Goal: Complete application form

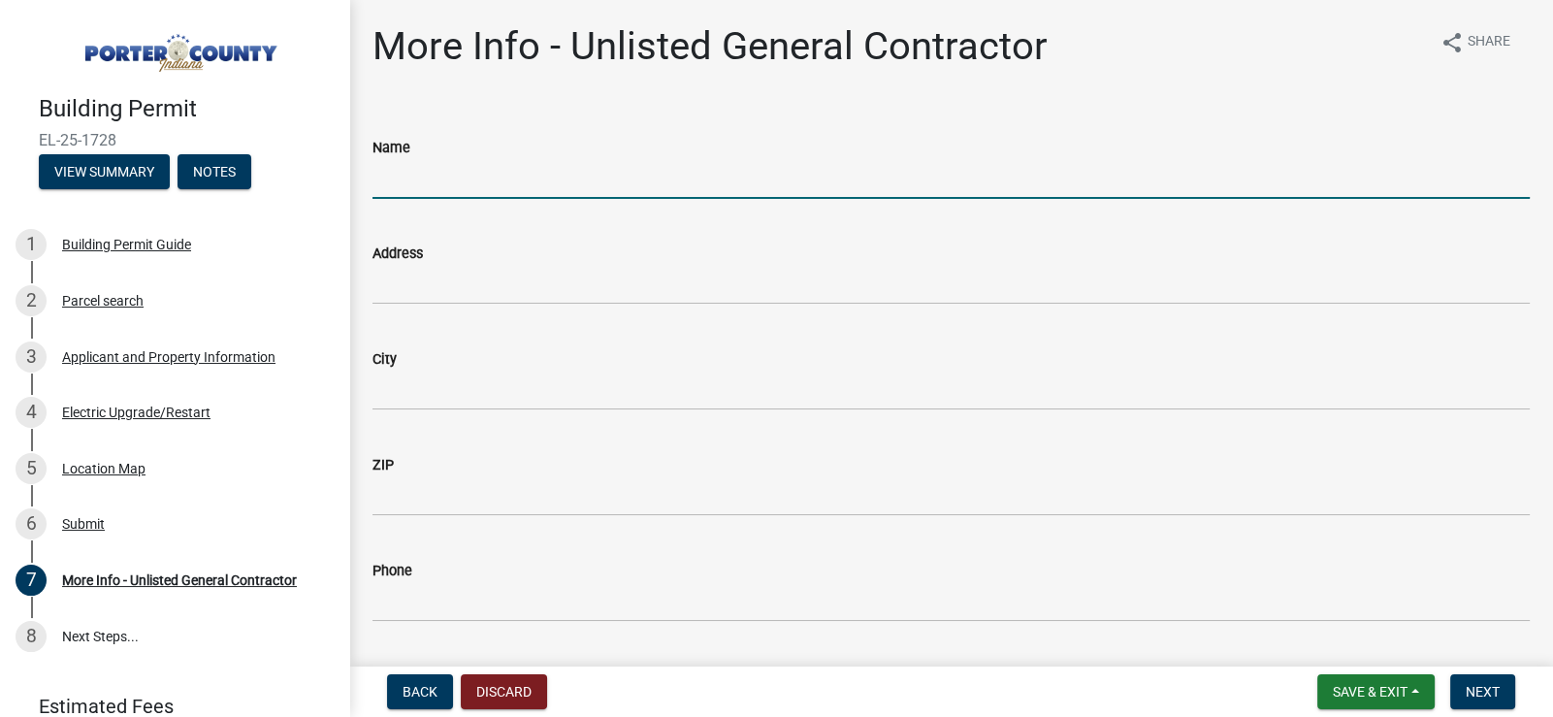
click at [533, 169] on input "Name" at bounding box center [950, 179] width 1157 height 40
click at [542, 181] on input "Name" at bounding box center [950, 179] width 1157 height 40
type input "[PERSON_NAME] Professional Services, LLC"
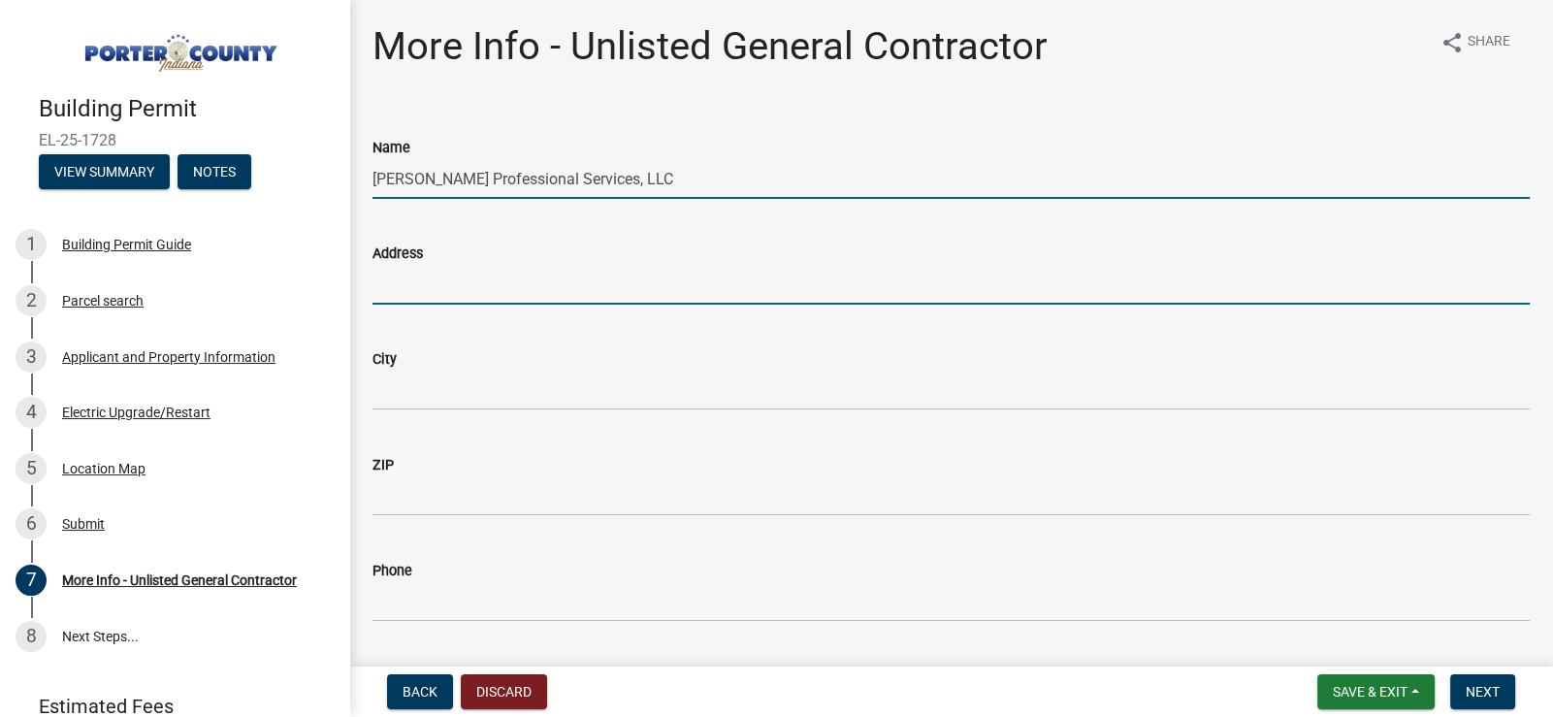
click at [446, 274] on input "Address" at bounding box center [950, 285] width 1157 height 40
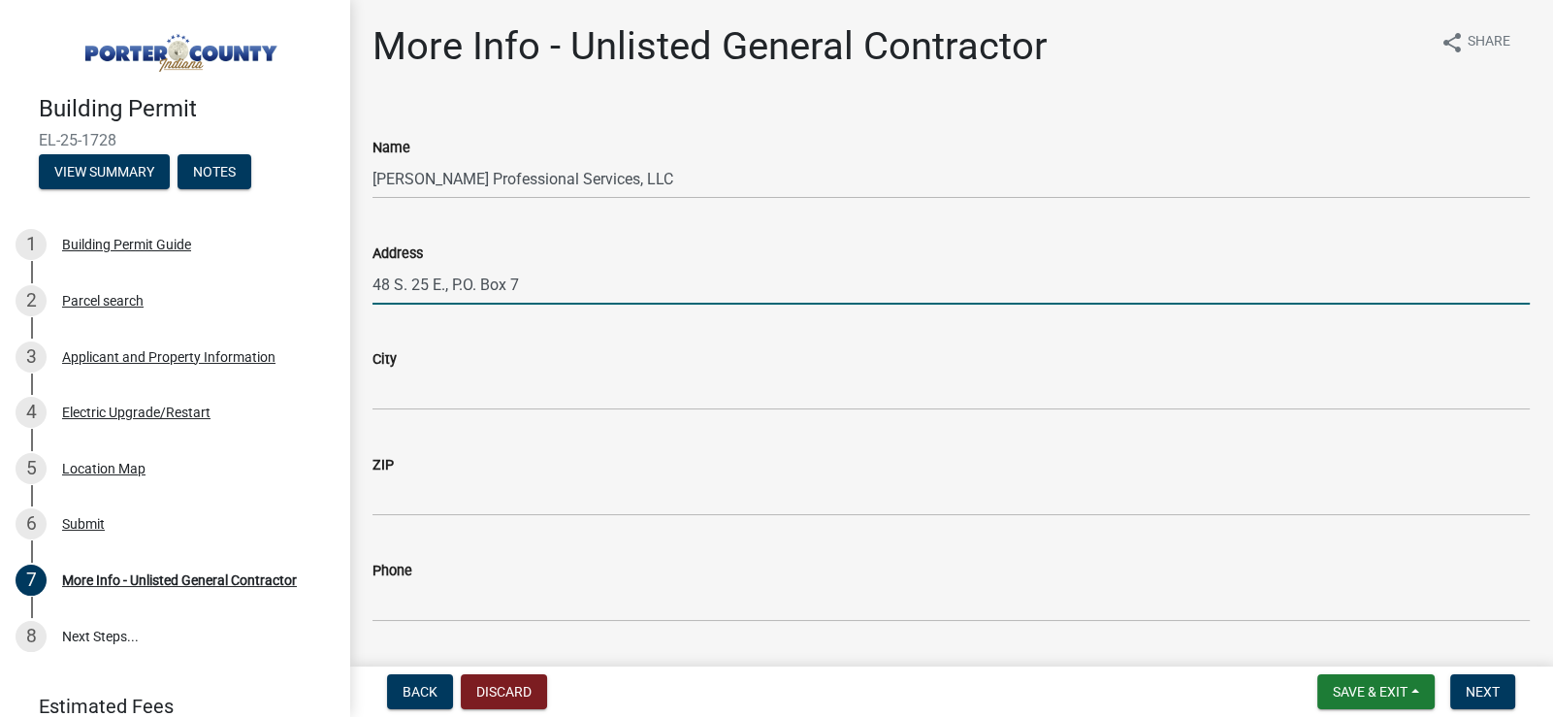
type input "48 S. 25 E., P.O. Box 7"
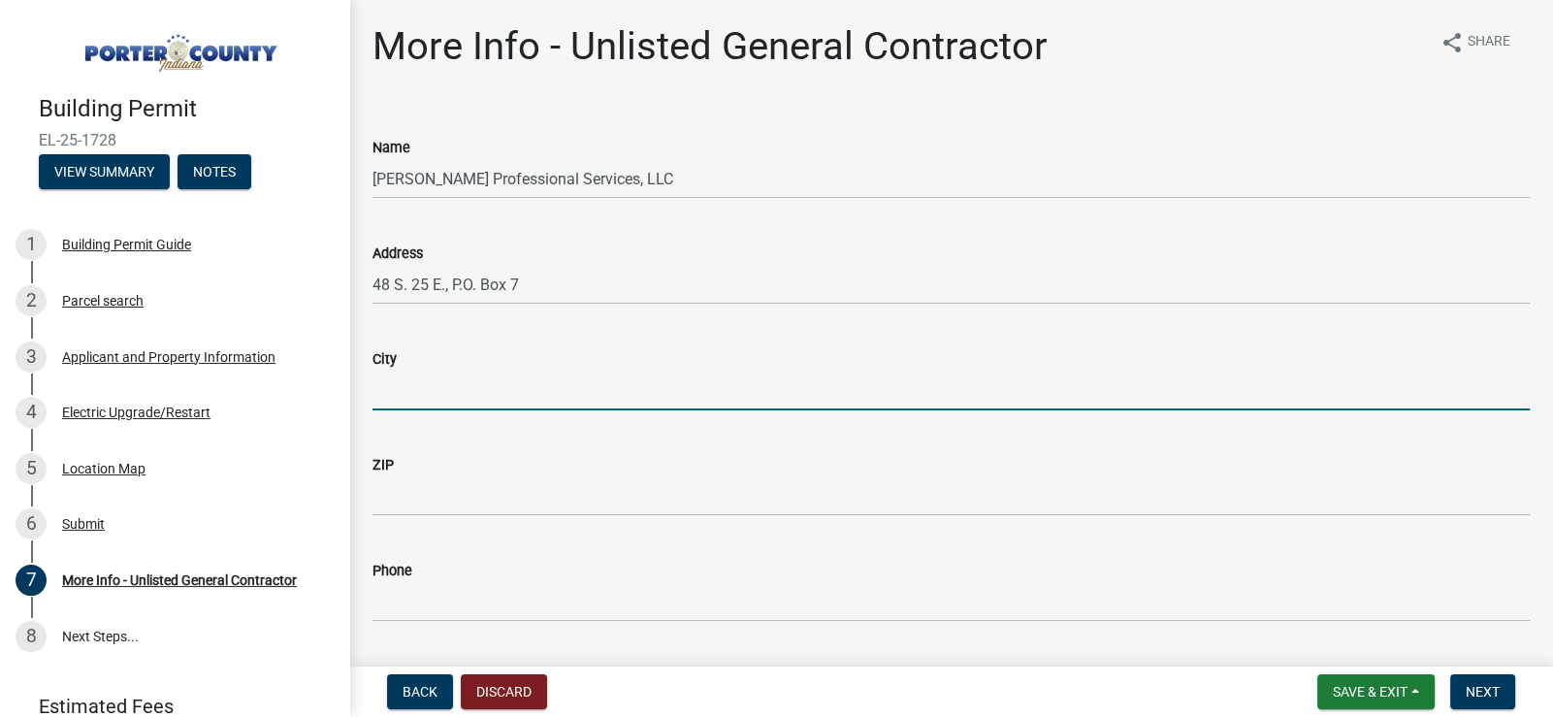
click at [438, 388] on input "City" at bounding box center [950, 390] width 1157 height 40
type input "[PERSON_NAME], [GEOGRAPHIC_DATA]"
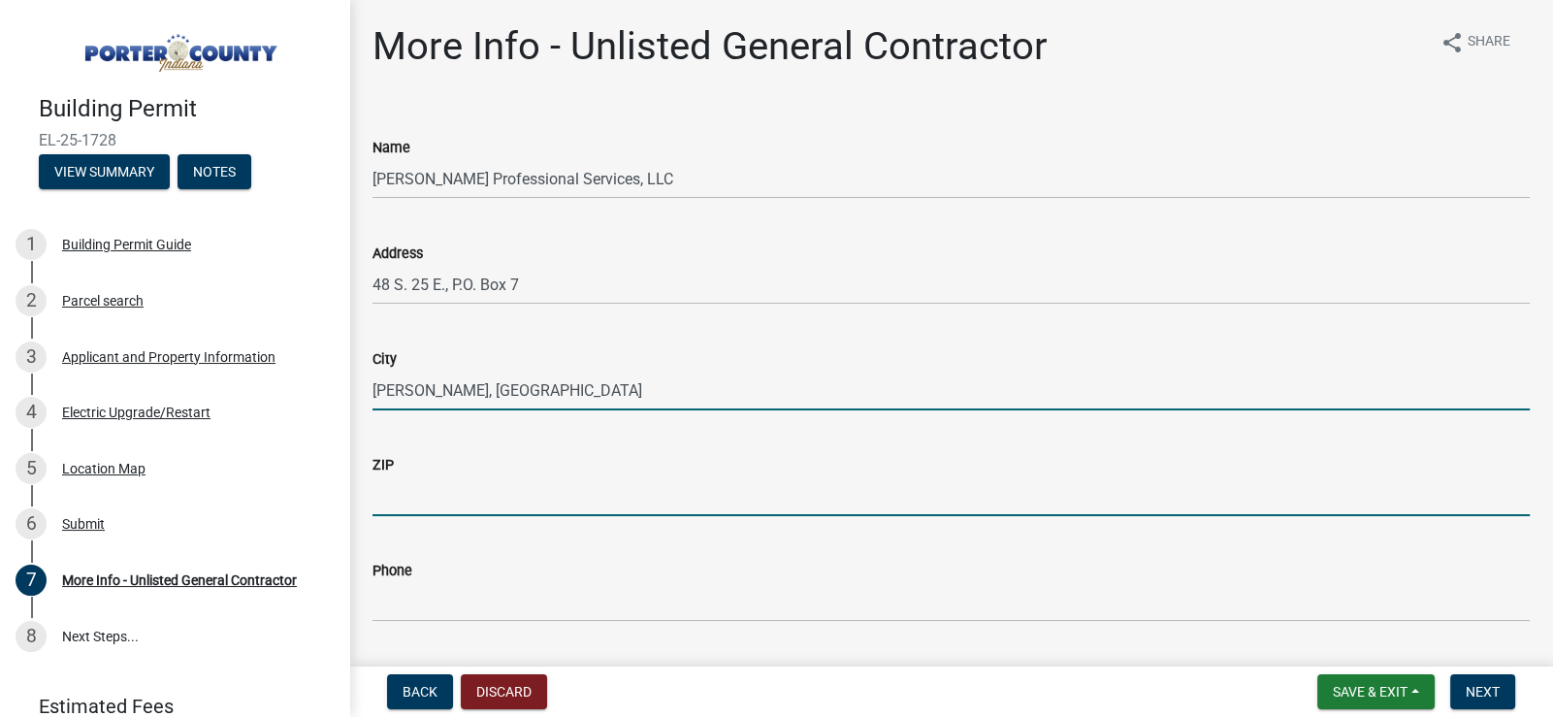
click at [442, 489] on input "ZIP" at bounding box center [950, 496] width 1157 height 40
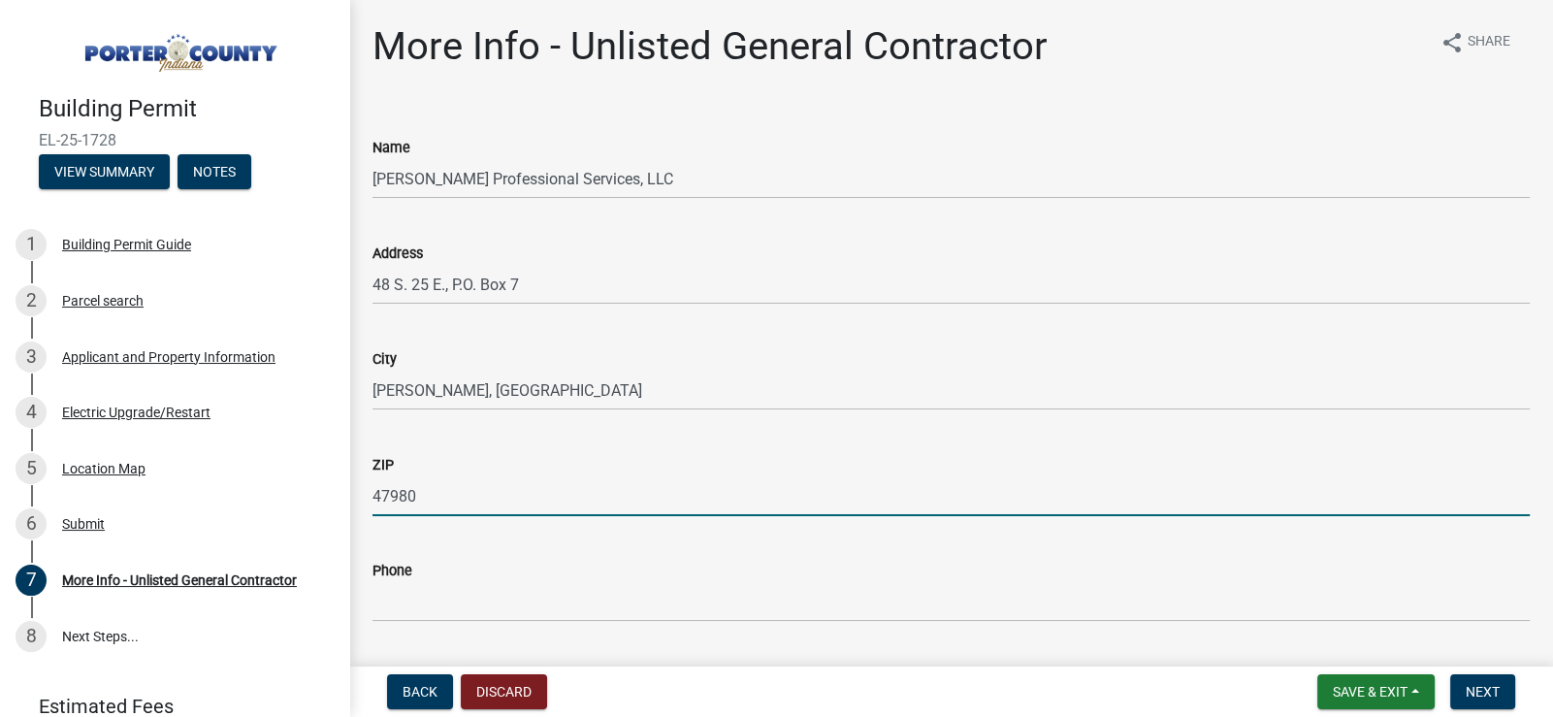
type input "47980"
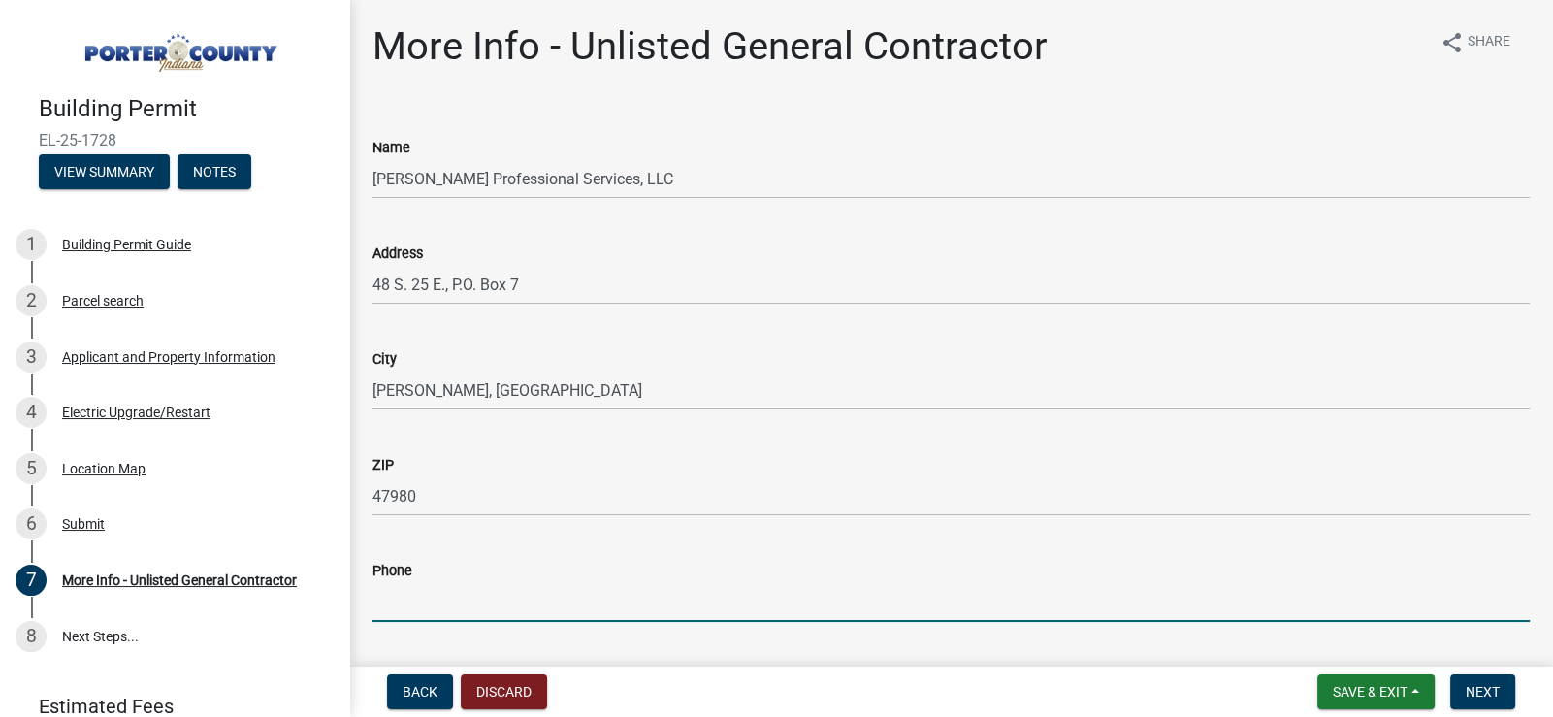
click at [451, 600] on input "Phone" at bounding box center [950, 602] width 1157 height 40
type input "[PHONE_NUMBER]"
click at [983, 657] on div "Email" at bounding box center [950, 682] width 1157 height 90
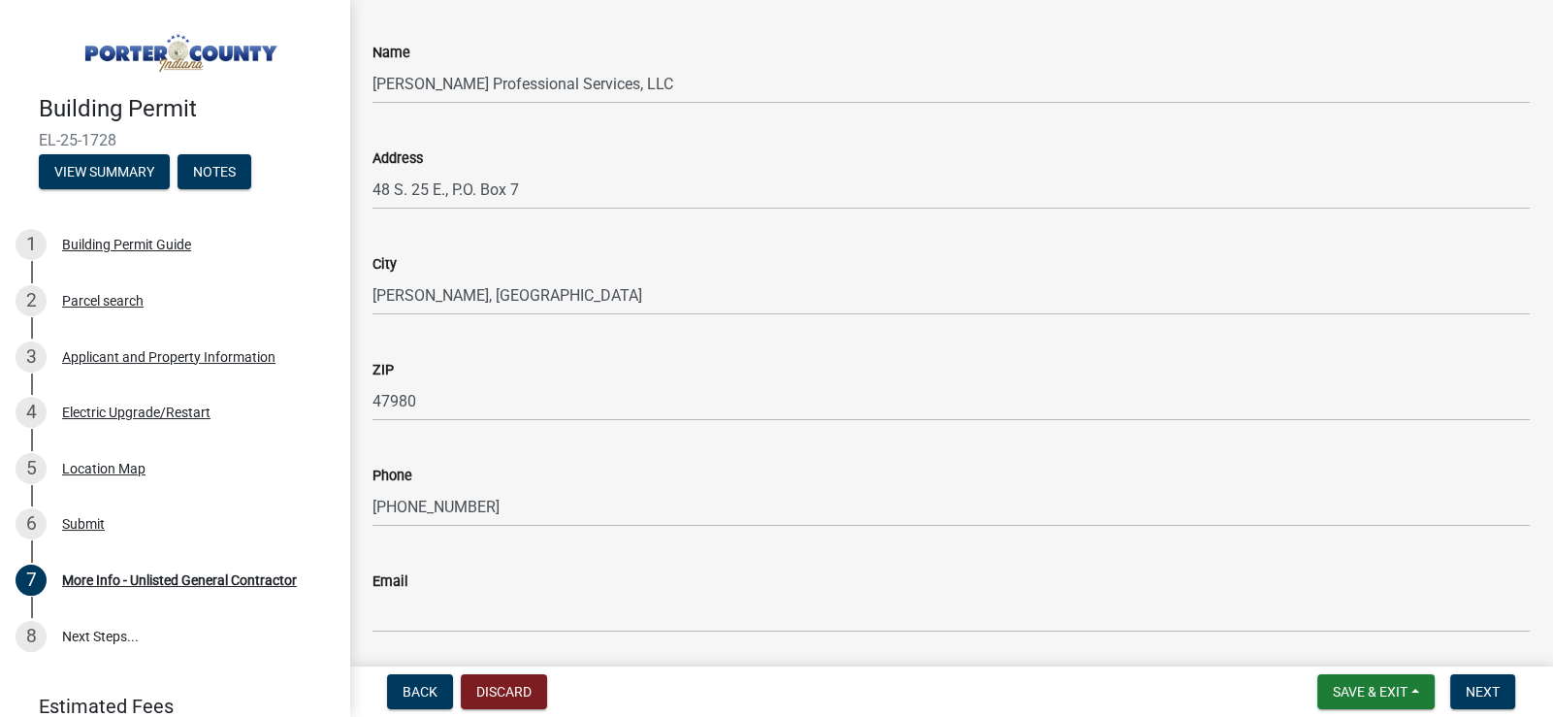
scroll to position [193, 0]
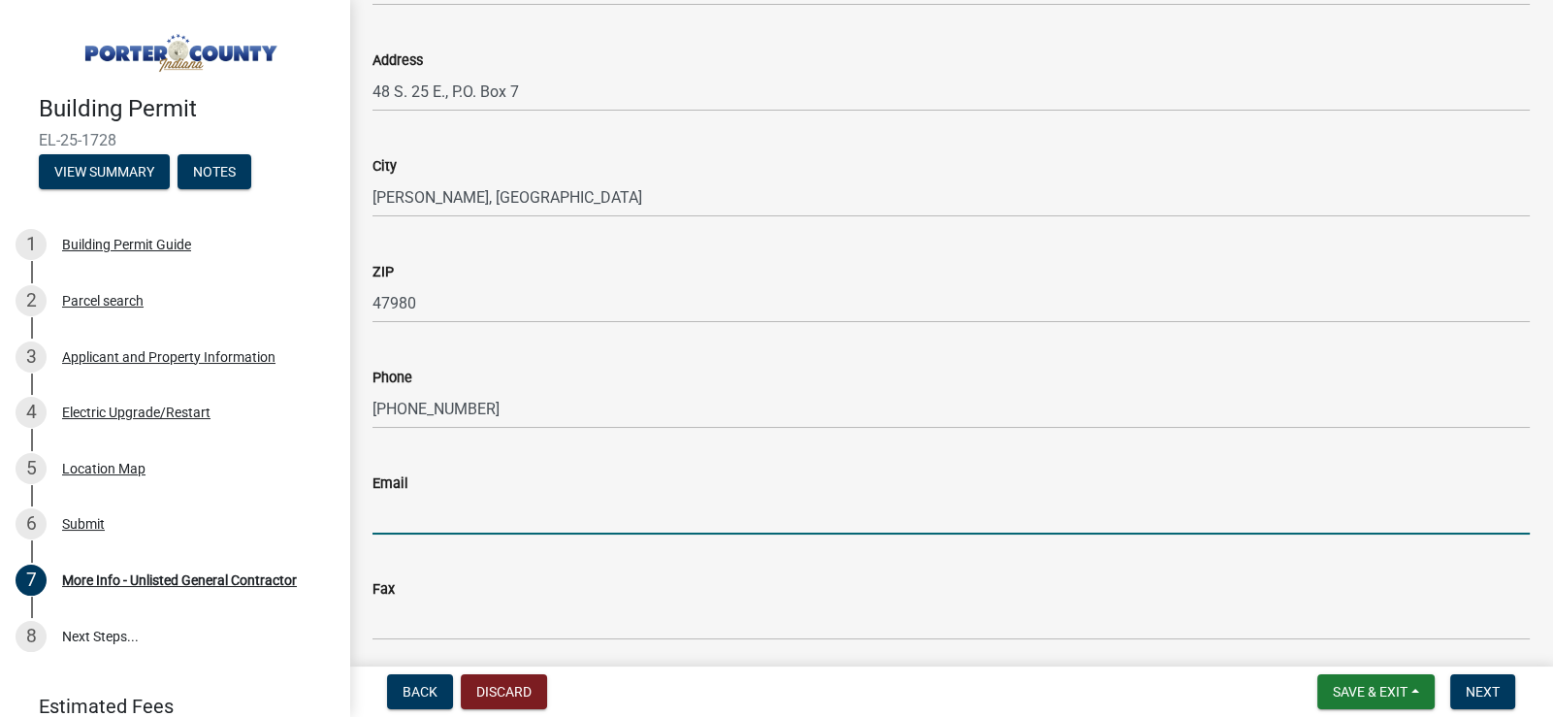
click at [473, 518] on input "Email" at bounding box center [950, 515] width 1157 height 40
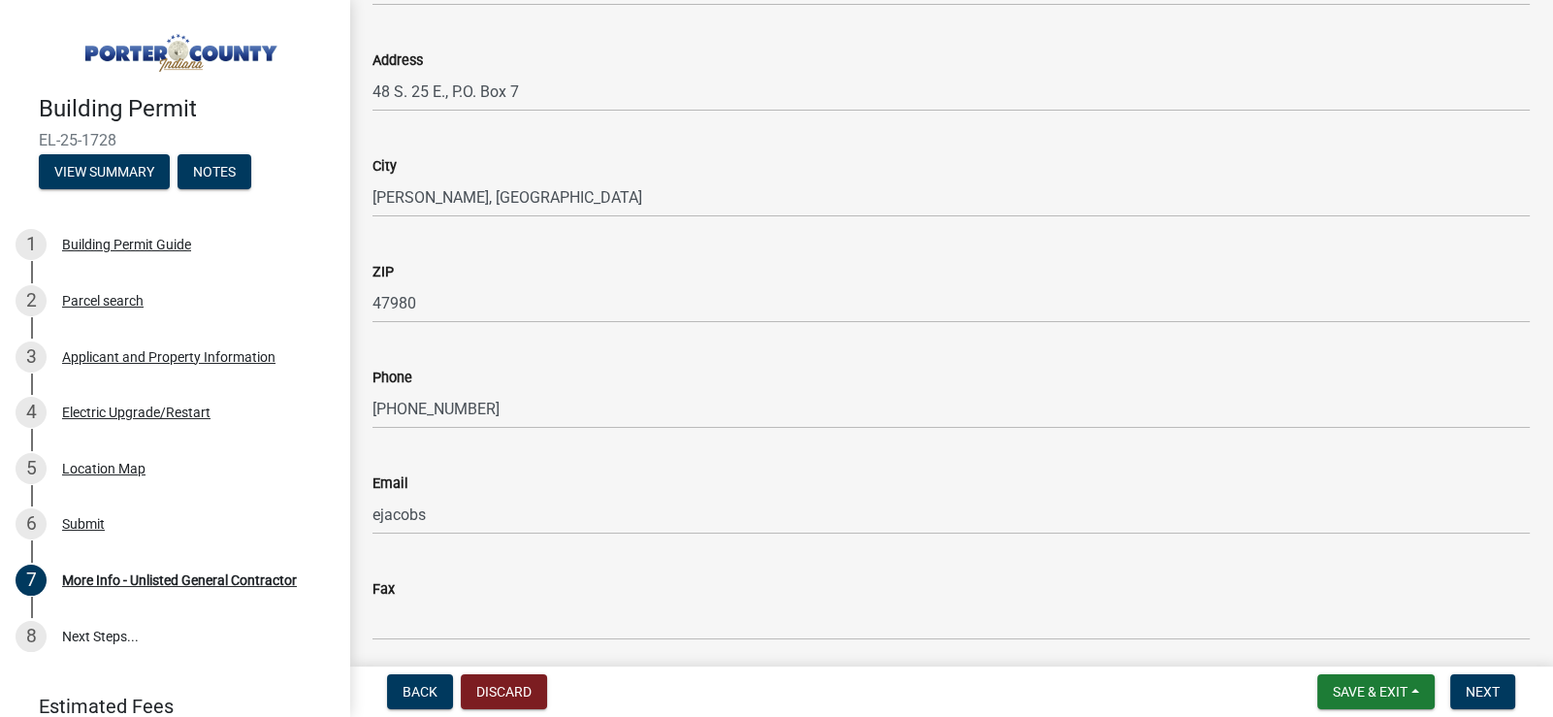
scroll to position [265, 0]
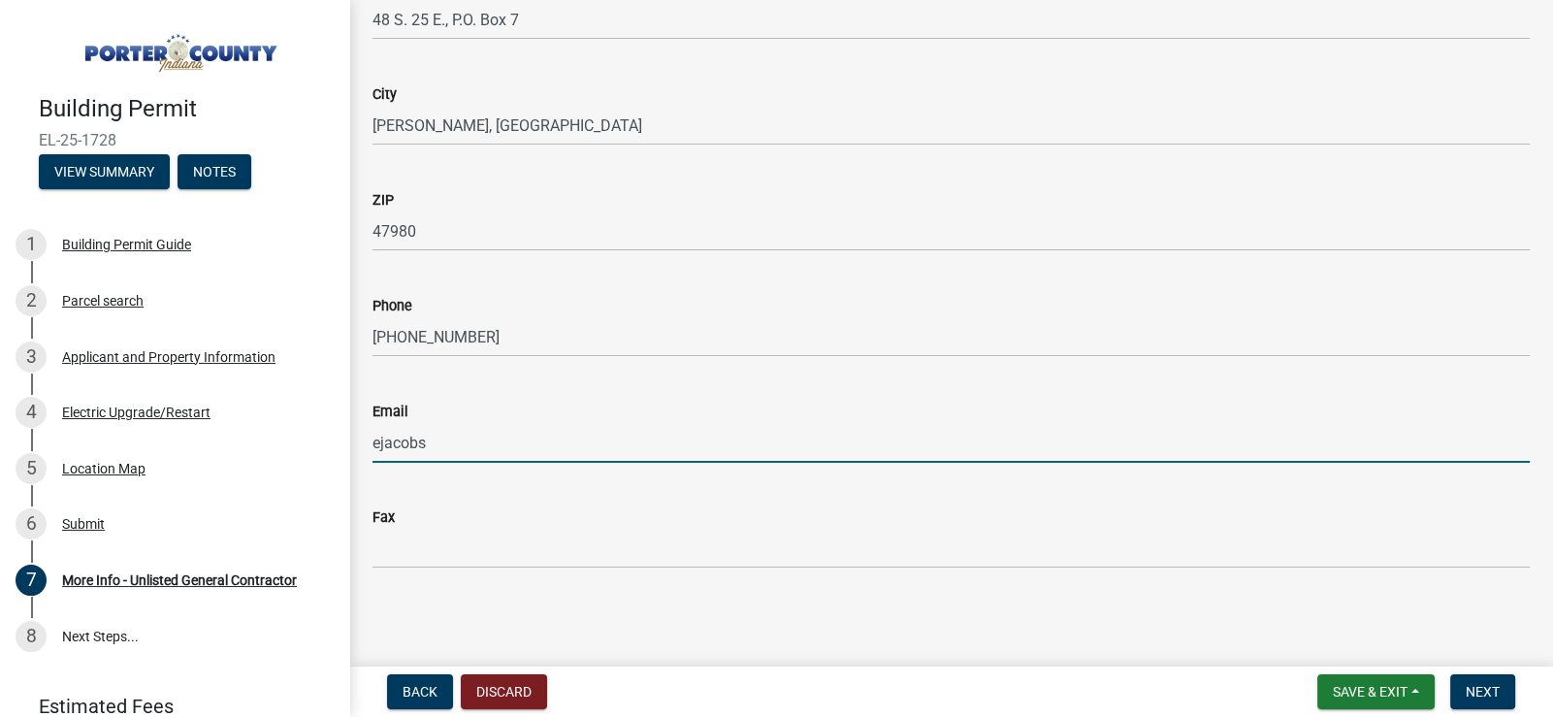
click at [446, 435] on input "ejacobs" at bounding box center [950, 443] width 1157 height 40
drag, startPoint x: 429, startPoint y: 444, endPoint x: 370, endPoint y: 443, distance: 59.2
click at [370, 443] on div "Email ejacobs" at bounding box center [951, 417] width 1186 height 90
paste input "@[DOMAIN_NAME]"
type input "[EMAIL_ADDRESS][DOMAIN_NAME]"
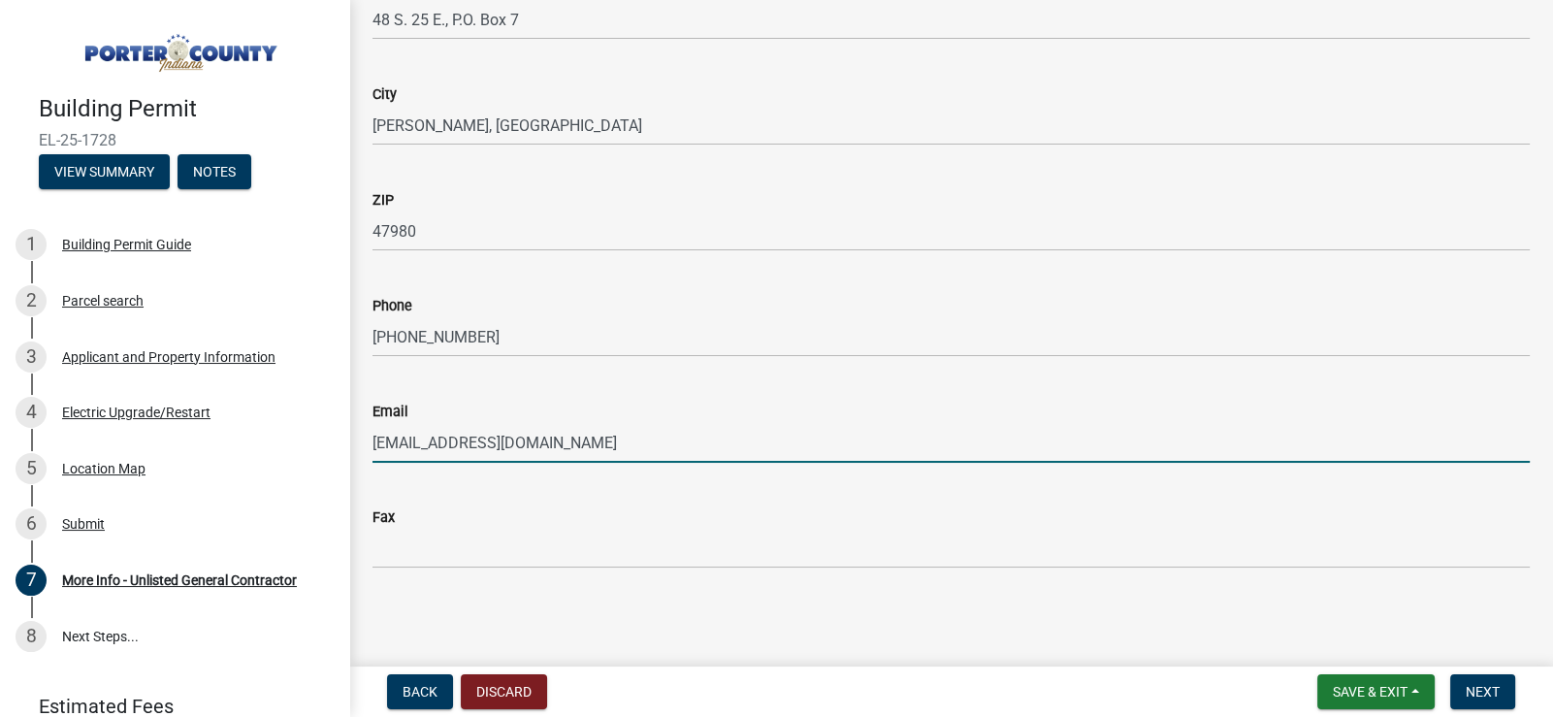
click at [761, 603] on main "More Info - Unlisted General Contractor share Share Name [PERSON_NAME] Professi…" at bounding box center [951, 329] width 1204 height 659
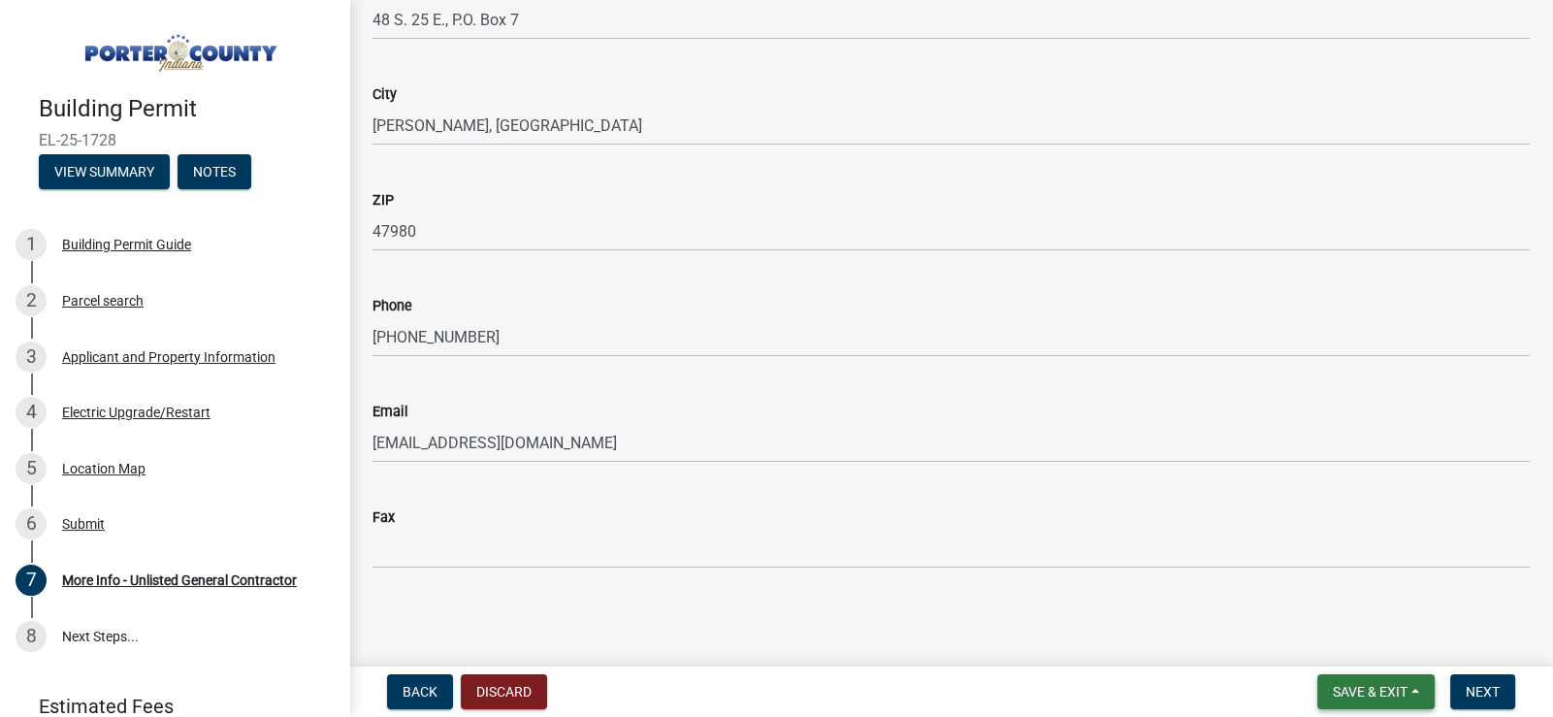
click at [1371, 691] on span "Save & Exit" at bounding box center [1370, 692] width 75 height 16
click at [1328, 593] on button "Save" at bounding box center [1356, 594] width 155 height 47
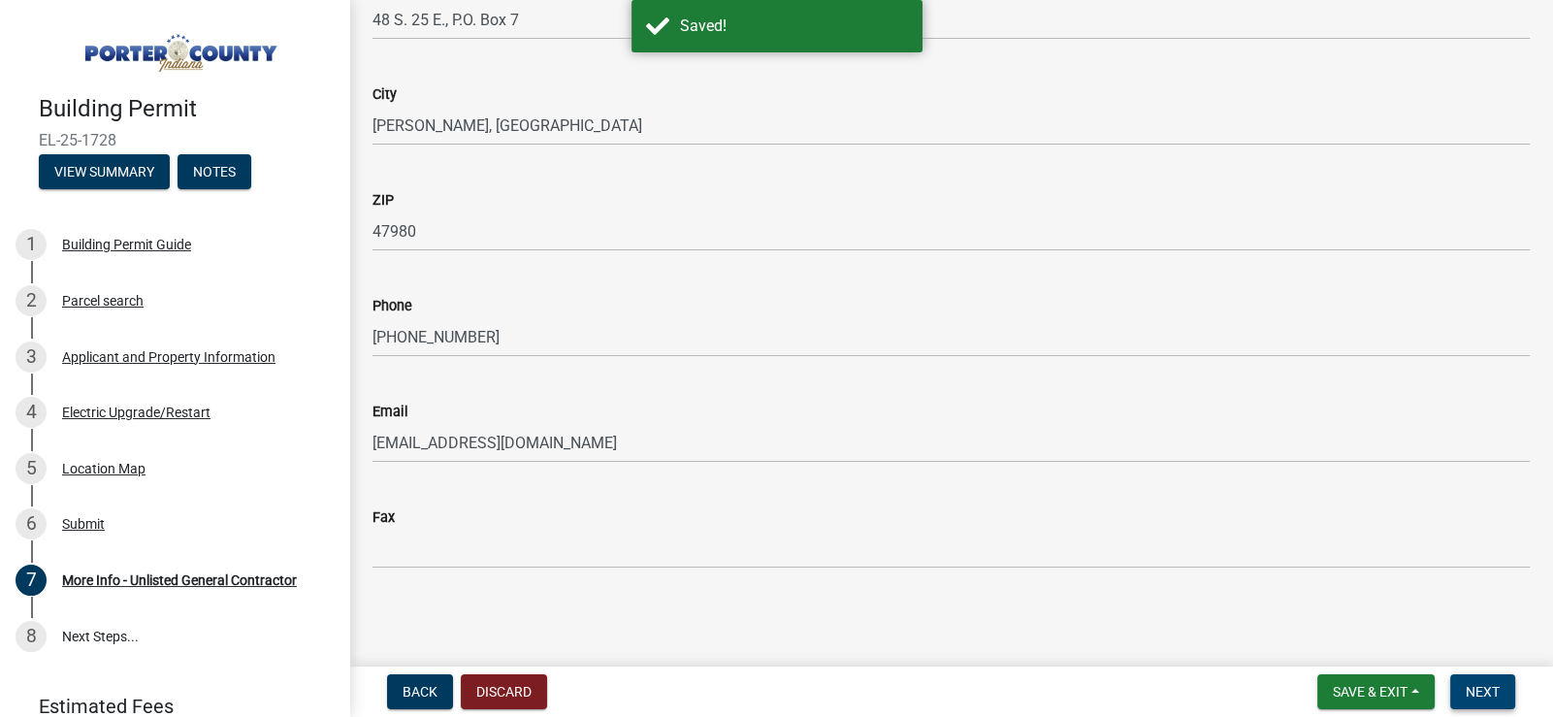
click at [1486, 689] on span "Next" at bounding box center [1483, 692] width 34 height 16
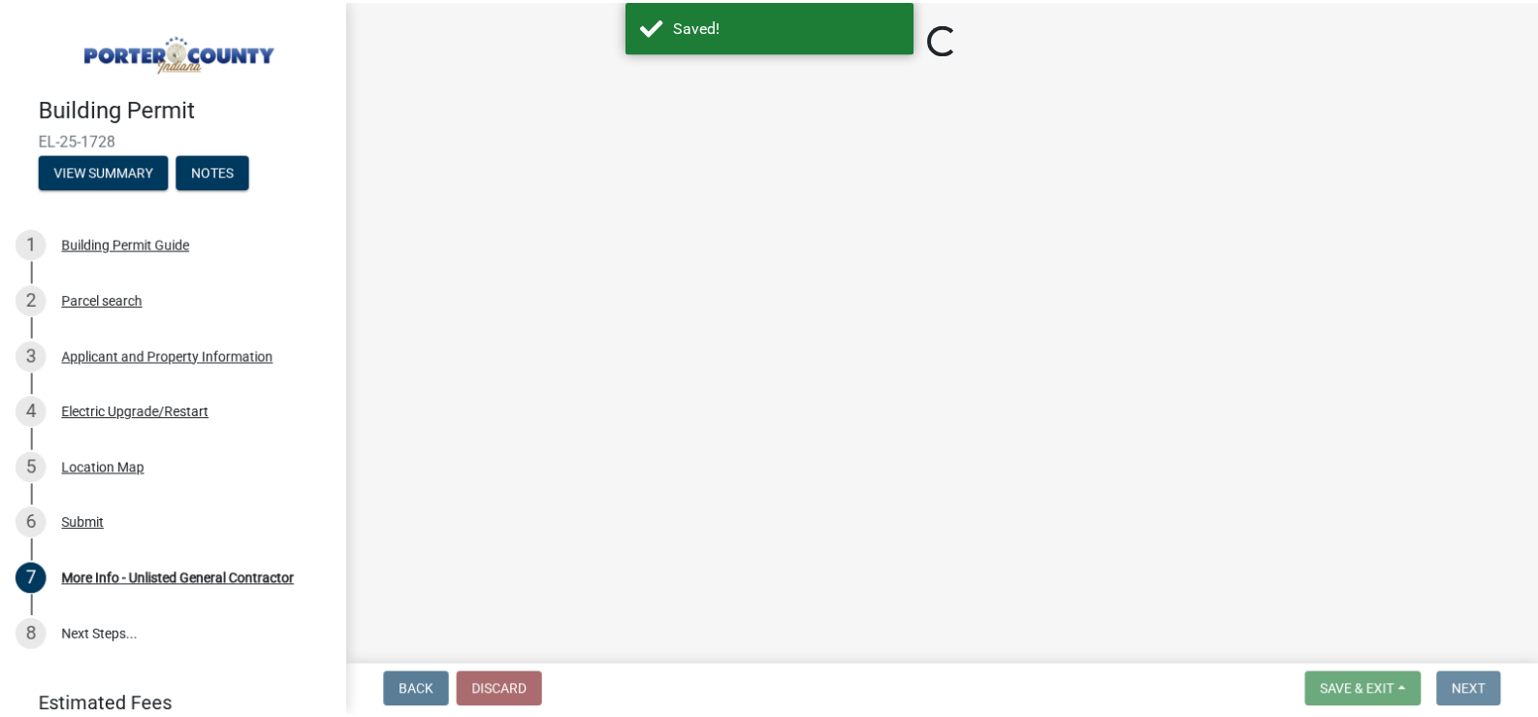
scroll to position [0, 0]
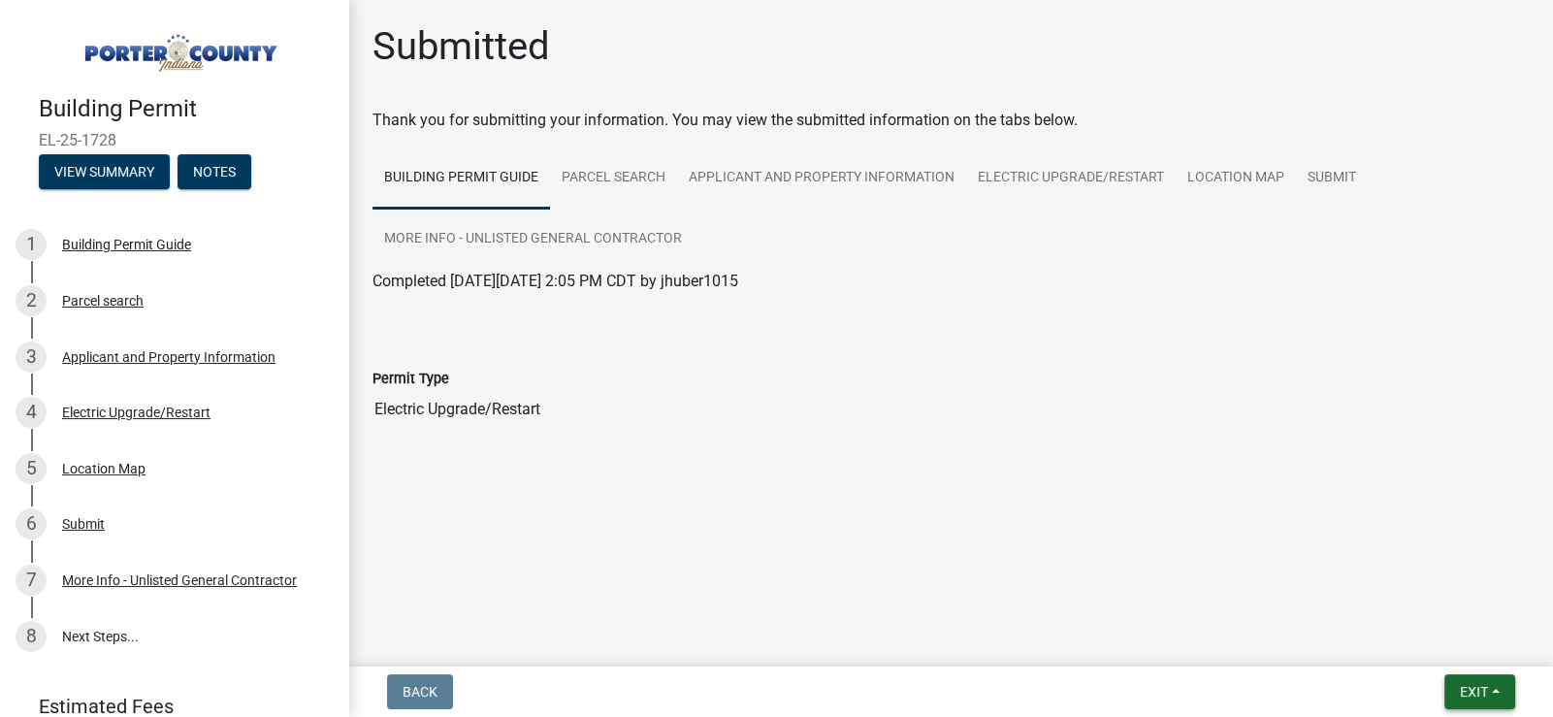
click at [1488, 693] on button "Exit" at bounding box center [1479, 691] width 71 height 35
click at [1416, 601] on button "Save" at bounding box center [1437, 594] width 155 height 47
click at [1477, 700] on button "Exit" at bounding box center [1479, 691] width 71 height 35
click at [1458, 646] on button "Save & Exit" at bounding box center [1437, 641] width 155 height 47
